Goal: Information Seeking & Learning: Understand process/instructions

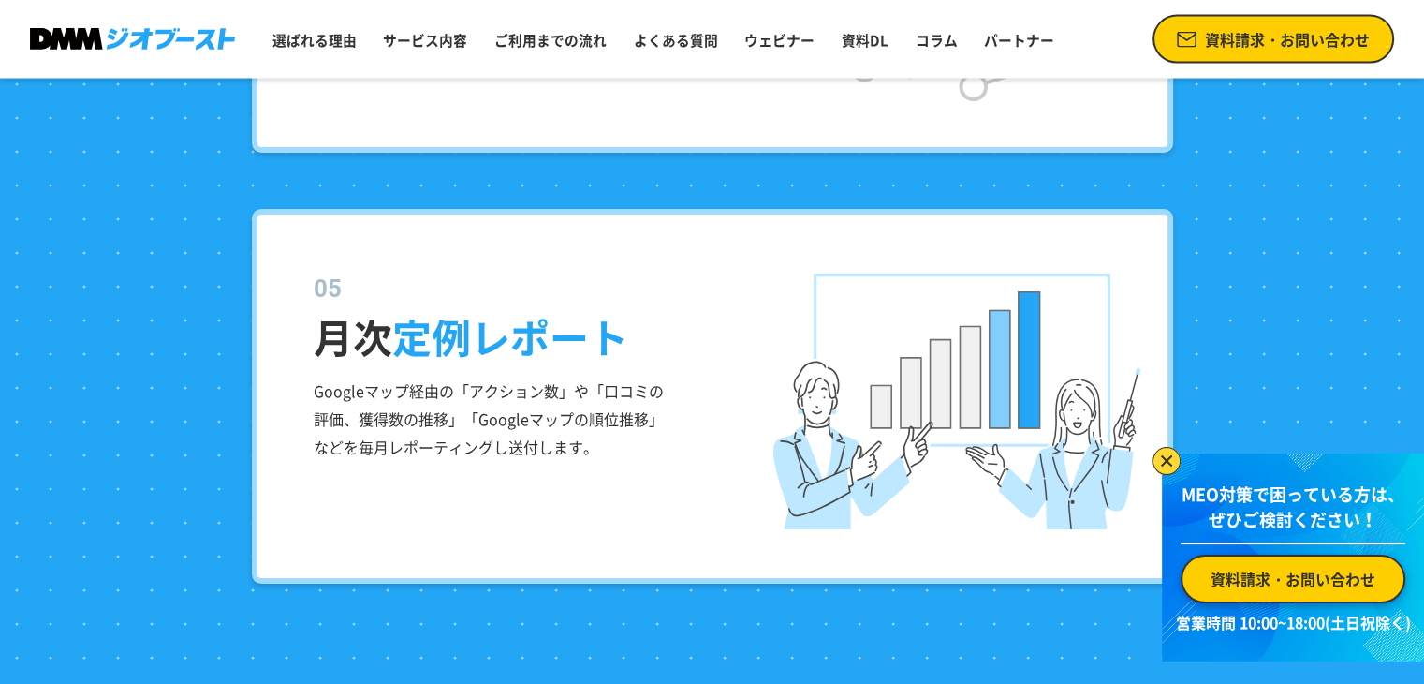
drag, startPoint x: 702, startPoint y: 302, endPoint x: 681, endPoint y: 282, distance: 29.2
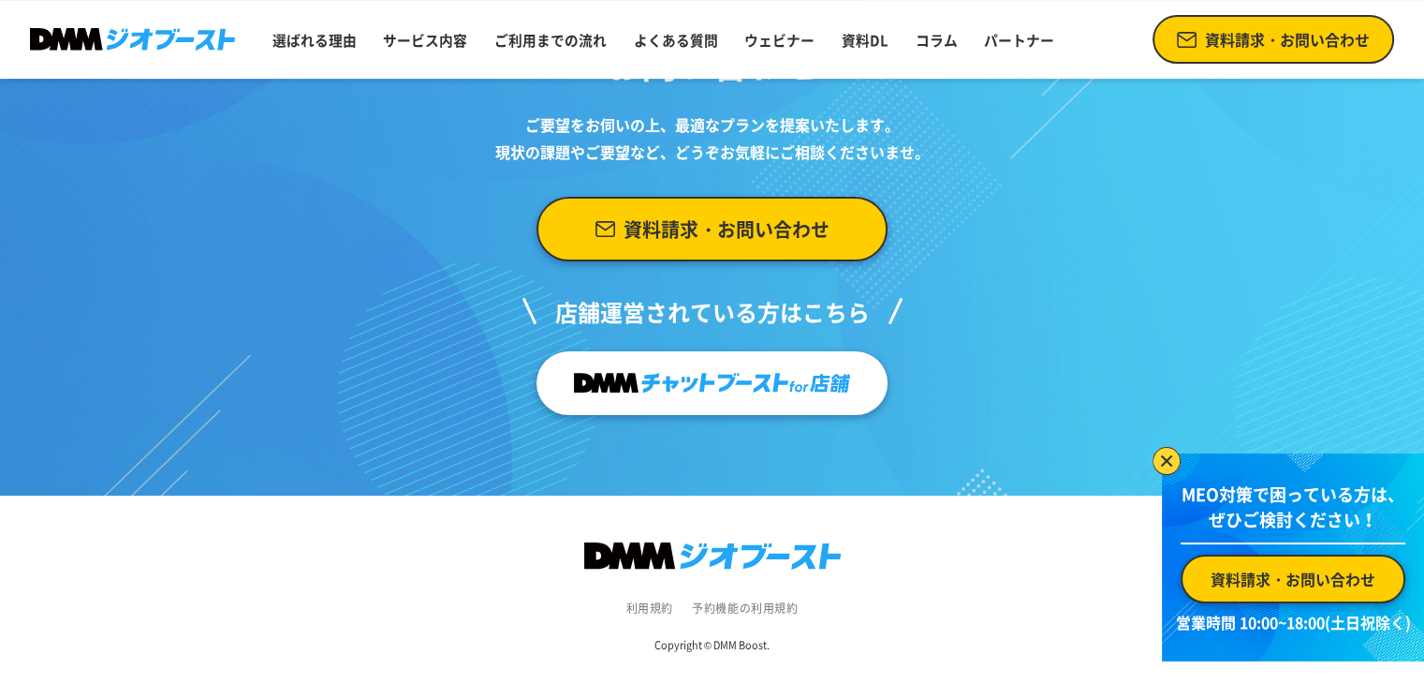
scroll to position [7790, 0]
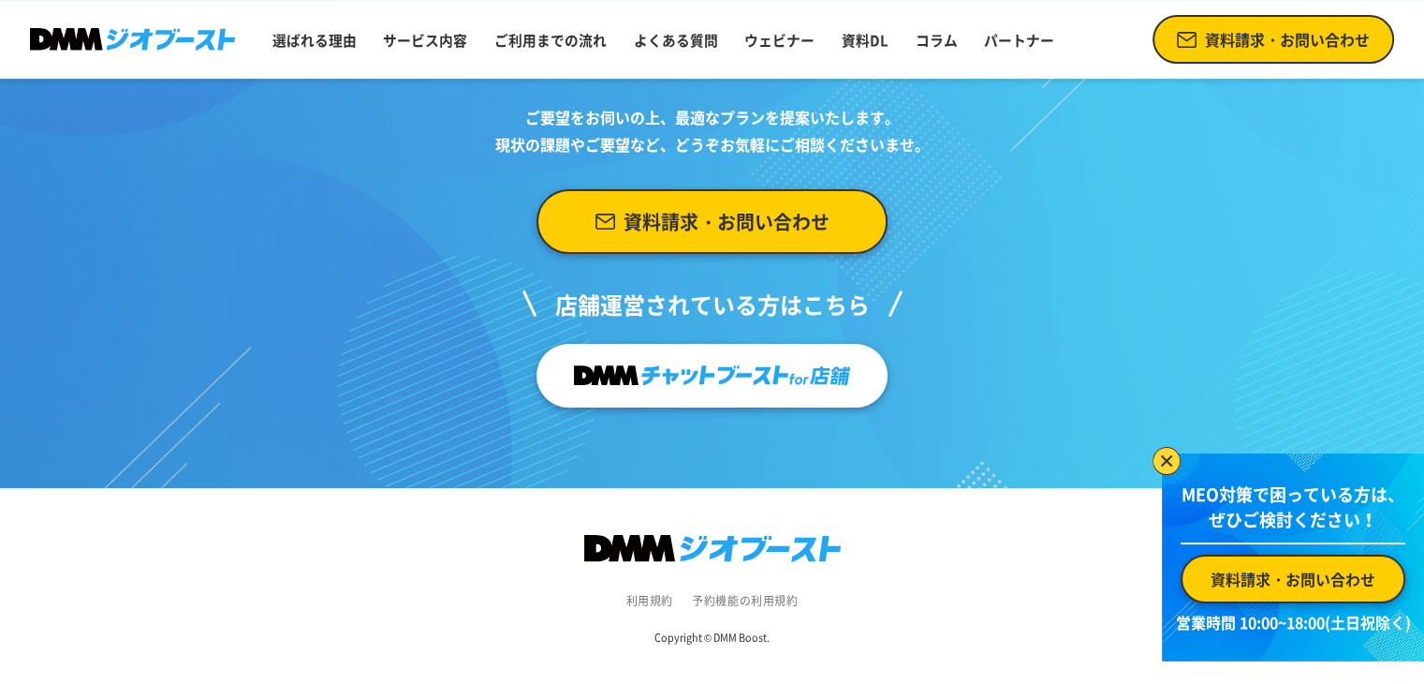
click at [657, 600] on link "利用規約" at bounding box center [649, 600] width 47 height 17
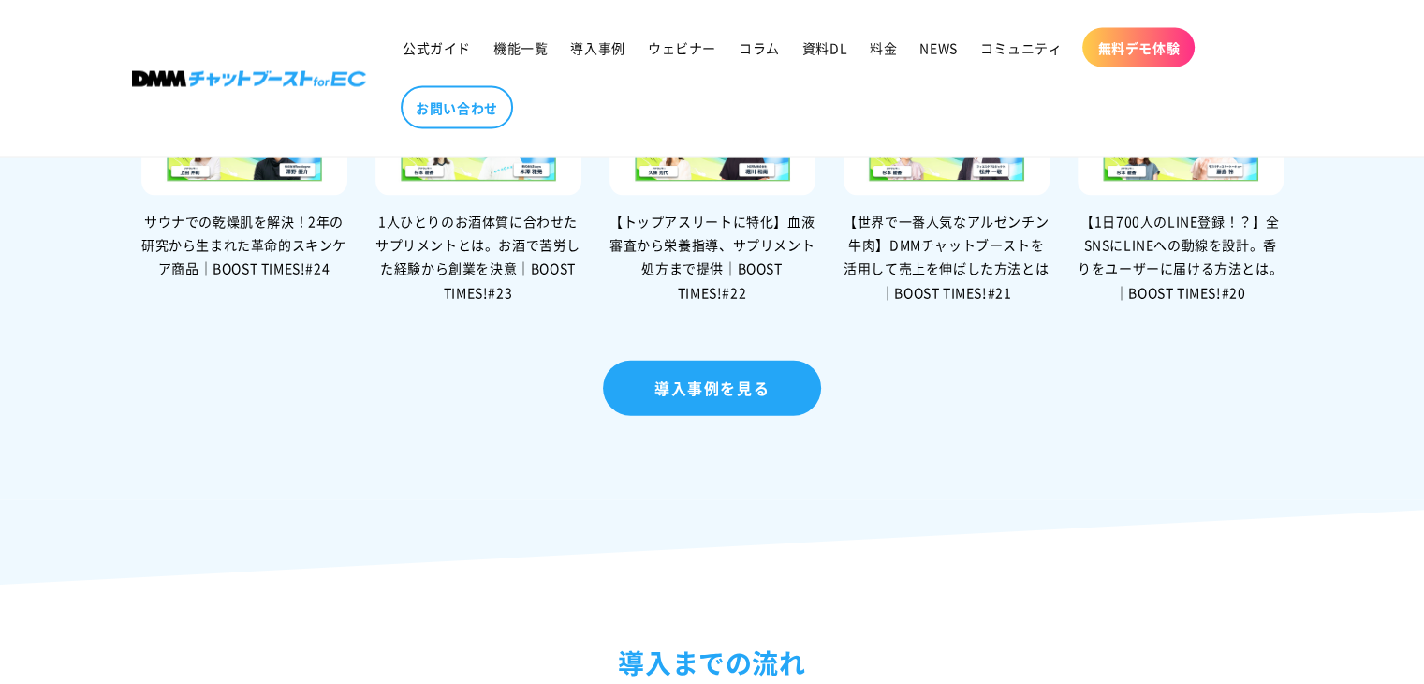
scroll to position [4214, 0]
